Goal: Information Seeking & Learning: Find specific fact

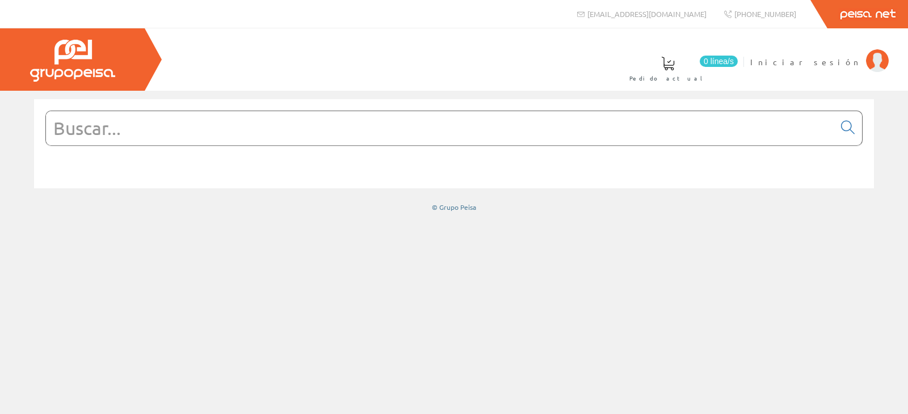
drag, startPoint x: 314, startPoint y: 130, endPoint x: 296, endPoint y: 135, distance: 18.9
click at [312, 126] on input "text" at bounding box center [440, 128] width 788 height 34
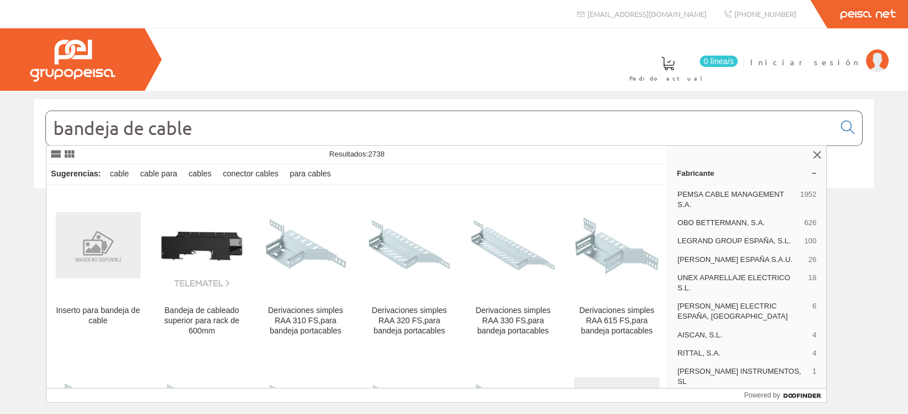
type input "bandeja de cable"
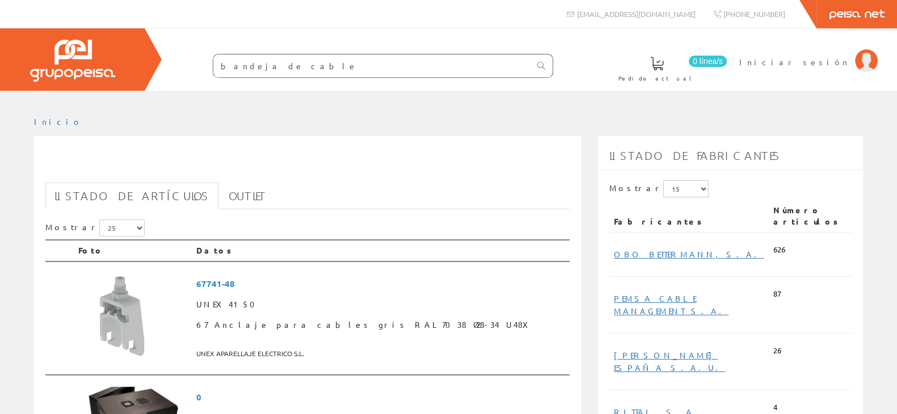
click at [322, 62] on input "bandeja de cable" at bounding box center [371, 65] width 317 height 23
click at [546, 61] on link at bounding box center [541, 65] width 23 height 19
drag, startPoint x: 326, startPoint y: 152, endPoint x: 111, endPoint y: 150, distance: 215.7
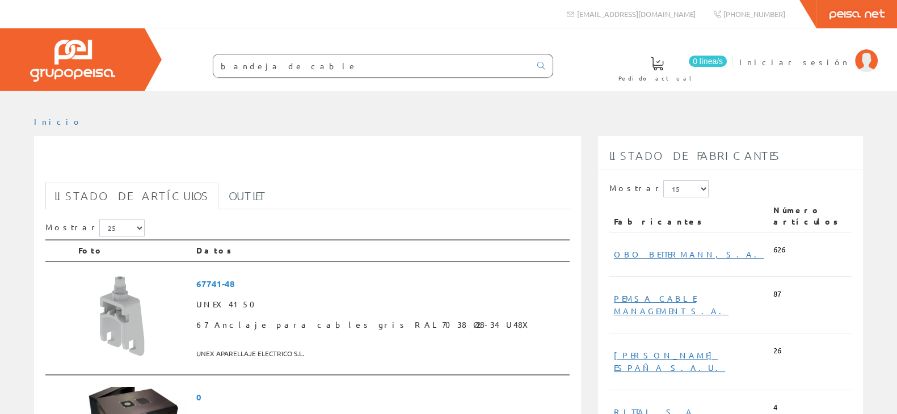
drag, startPoint x: 381, startPoint y: 121, endPoint x: 364, endPoint y: 123, distance: 17.7
click at [368, 123] on ul "Inicio" at bounding box center [448, 126] width 829 height 20
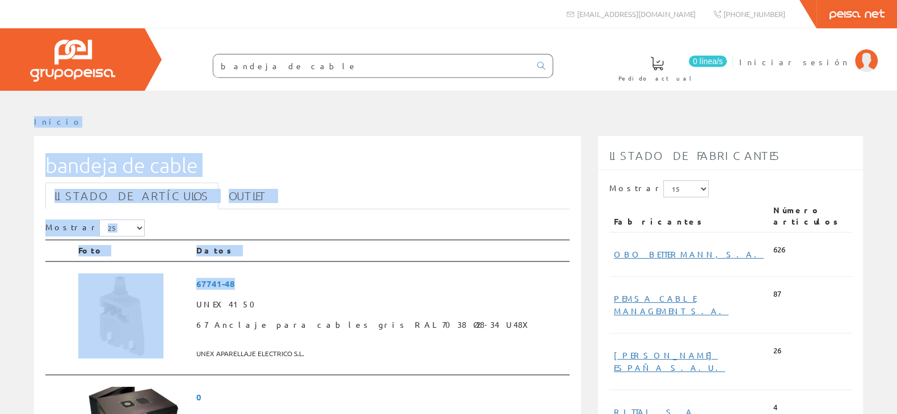
drag, startPoint x: 22, startPoint y: 116, endPoint x: 488, endPoint y: 258, distance: 487.6
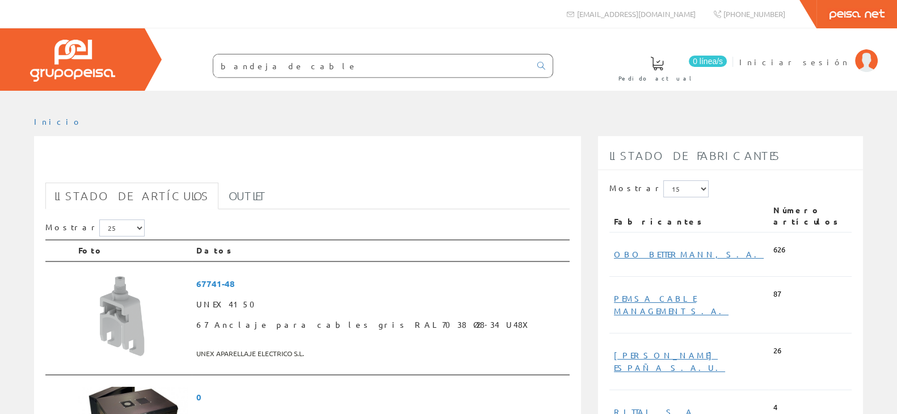
drag, startPoint x: 346, startPoint y: 103, endPoint x: 369, endPoint y: 128, distance: 34.2
click at [350, 103] on div at bounding box center [448, 99] width 897 height 17
click at [327, 68] on input "bandeja de cable" at bounding box center [371, 65] width 317 height 23
drag, startPoint x: 307, startPoint y: 69, endPoint x: 189, endPoint y: 62, distance: 118.2
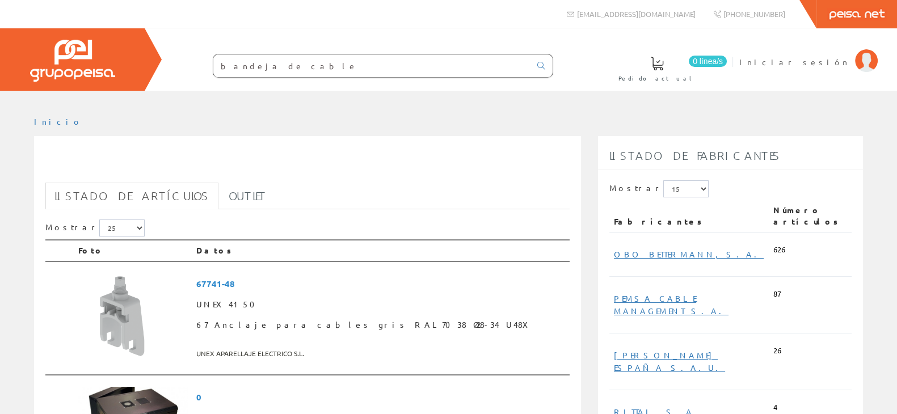
click at [201, 57] on form "bandeja de cable" at bounding box center [360, 66] width 386 height 24
drag, startPoint x: 289, startPoint y: 68, endPoint x: 201, endPoint y: 61, distance: 87.7
click at [201, 61] on form "bandeja de cable" at bounding box center [360, 66] width 386 height 24
paste input "204432"
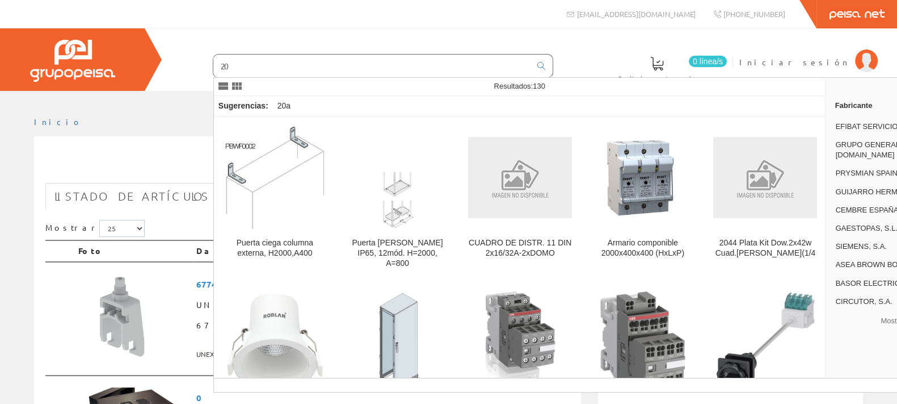
type input "2"
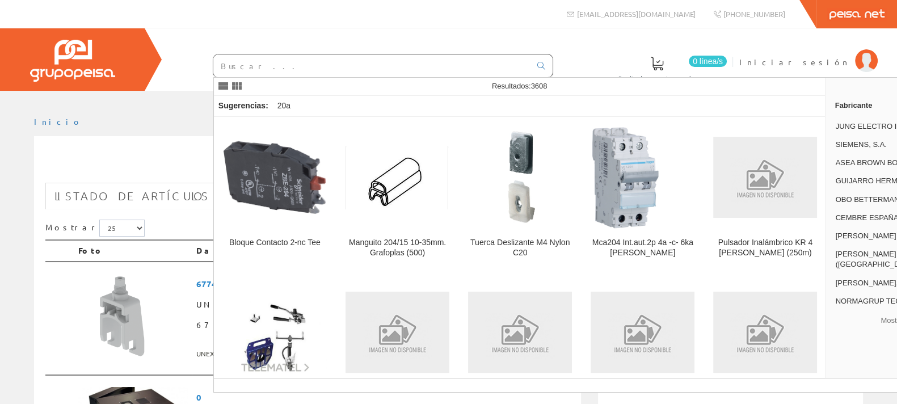
click at [295, 66] on input "text" at bounding box center [371, 65] width 317 height 23
paste input "EC000853"
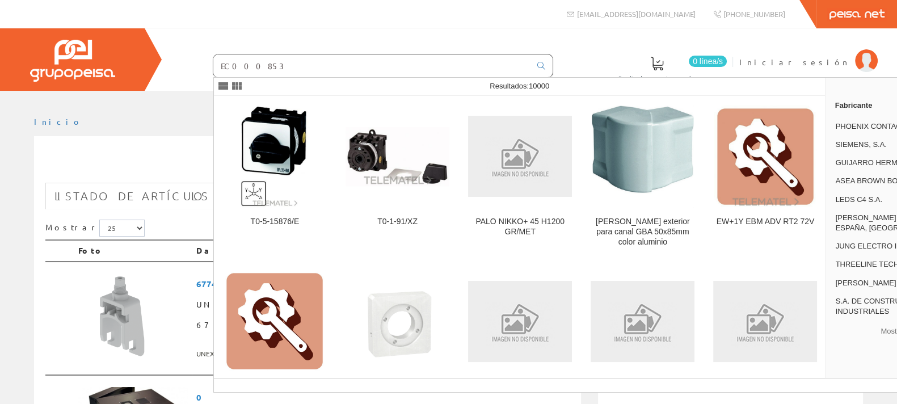
type input "EC000853"
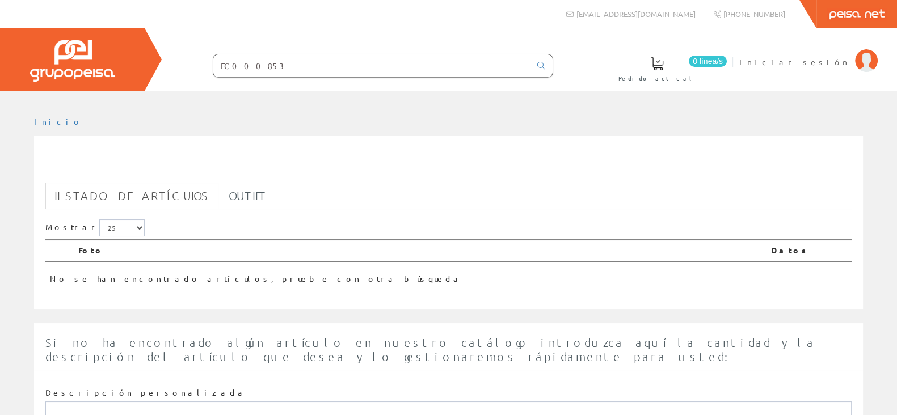
drag, startPoint x: 280, startPoint y: 69, endPoint x: 195, endPoint y: 53, distance: 86.0
click at [195, 53] on div "EC000853" at bounding box center [360, 62] width 386 height 31
